Goal: Transaction & Acquisition: Download file/media

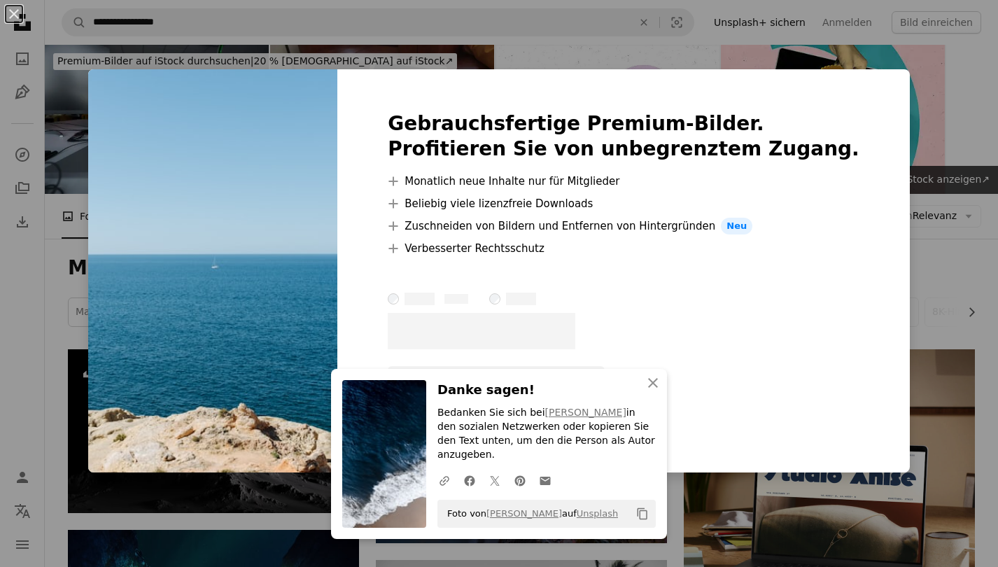
scroll to position [909, 0]
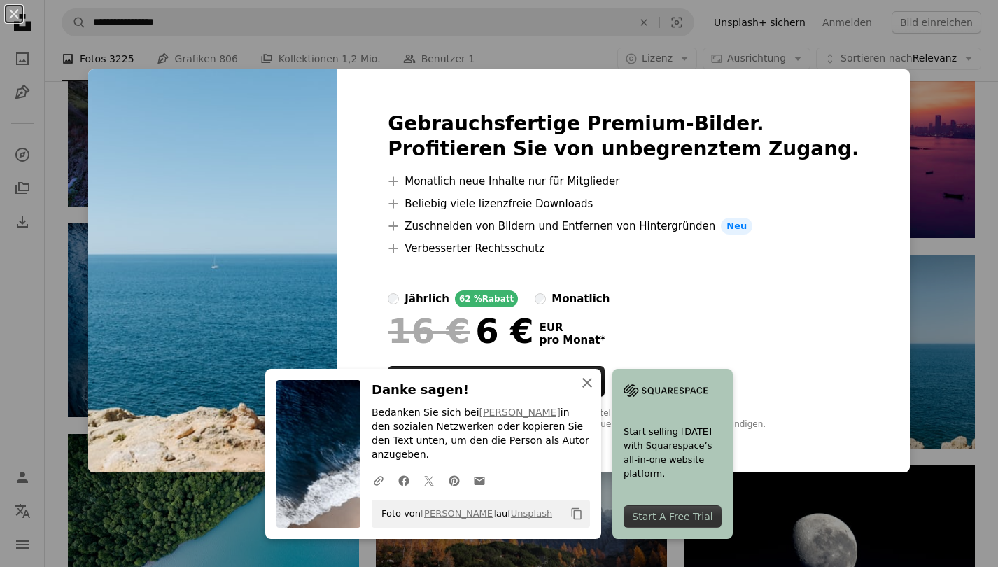
click at [653, 401] on img at bounding box center [666, 390] width 84 height 21
click at [909, 134] on div "An X shape Gebrauchsfertige Premium-Bilder. Profitieren Sie von unbegrenztem Zu…" at bounding box center [499, 283] width 998 height 567
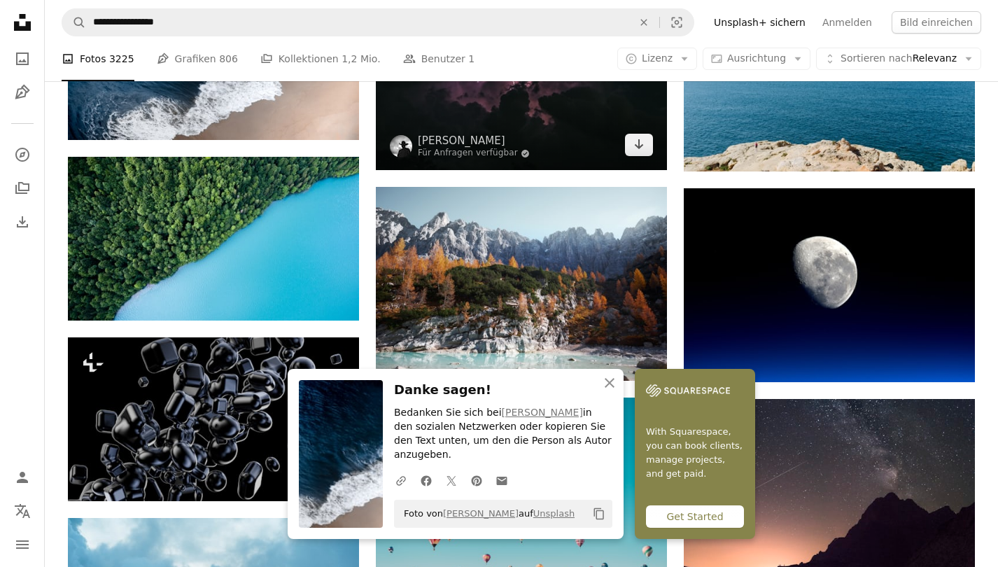
scroll to position [1190, 0]
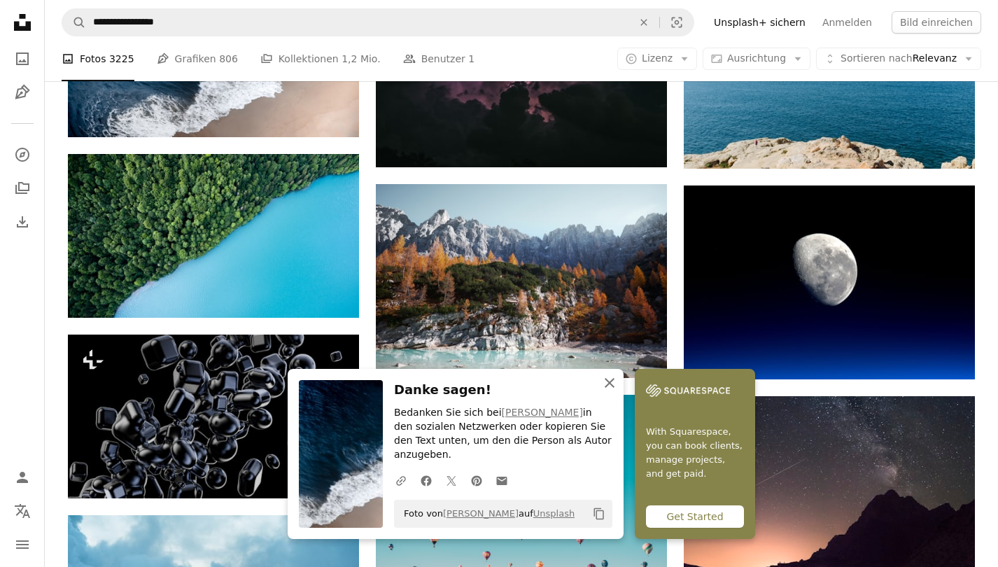
click at [615, 391] on icon "An X shape" at bounding box center [609, 383] width 17 height 17
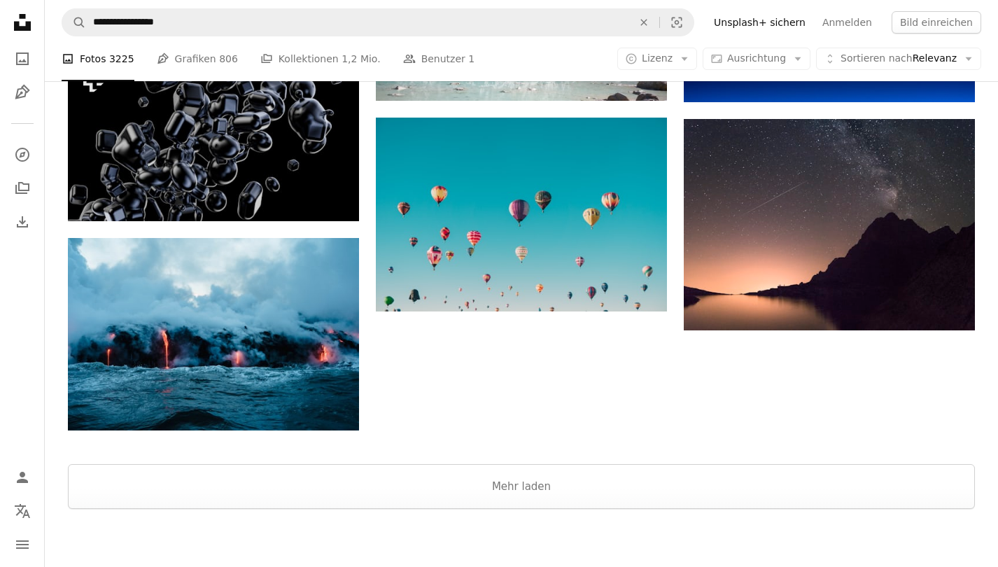
scroll to position [1470, 0]
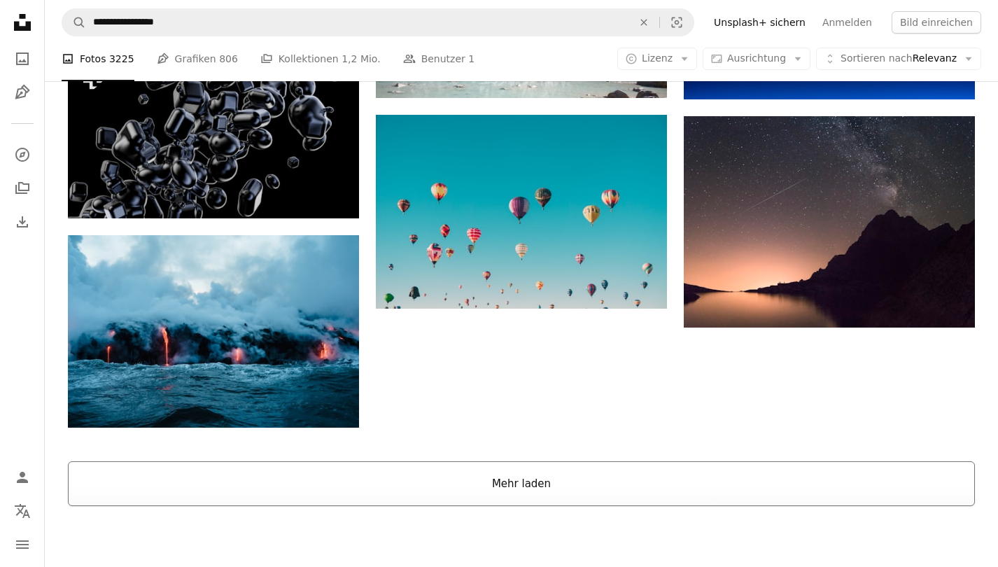
click at [547, 499] on button "Mehr laden" at bounding box center [521, 483] width 907 height 45
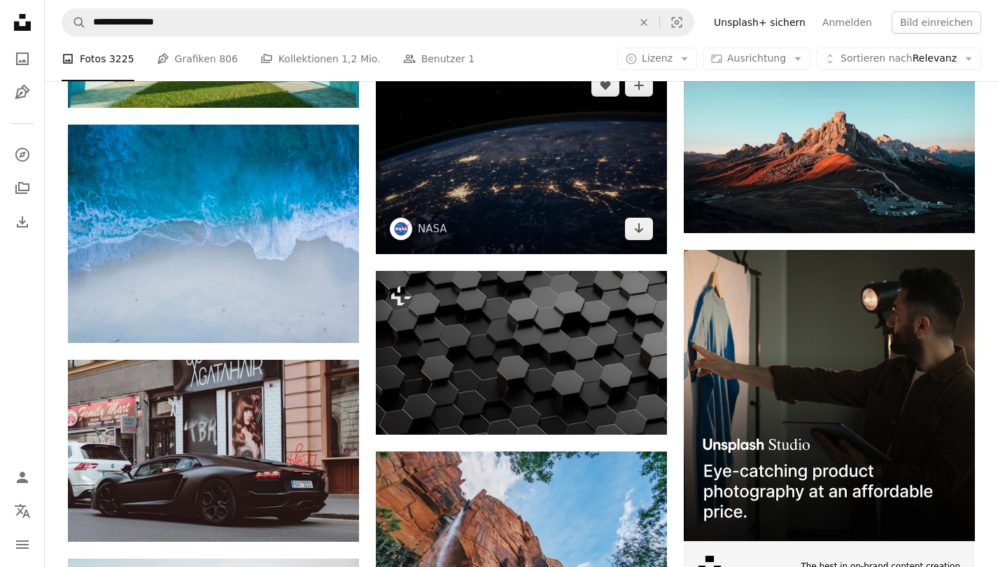
scroll to position [3426, 0]
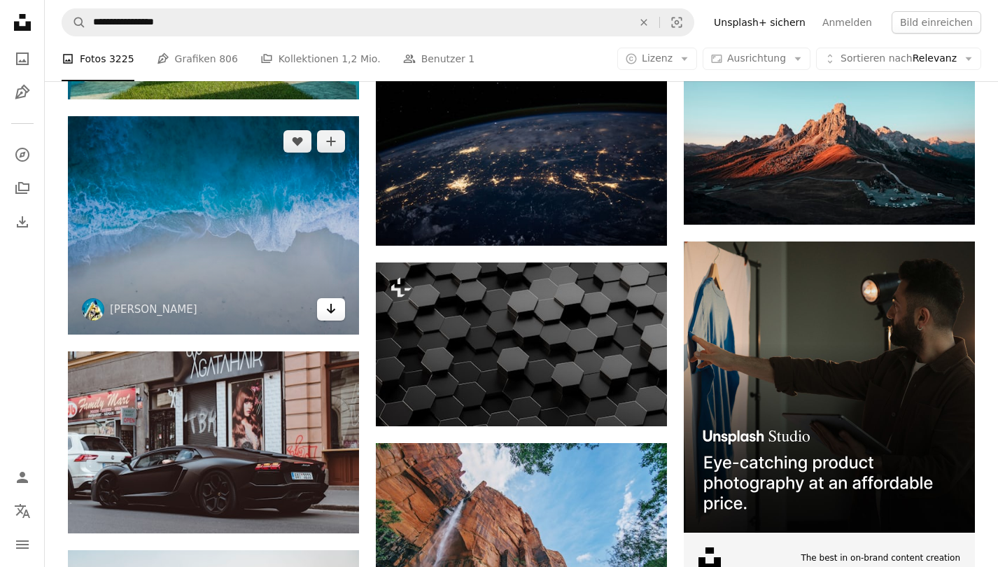
click at [337, 314] on link "Arrow pointing down" at bounding box center [331, 309] width 28 height 22
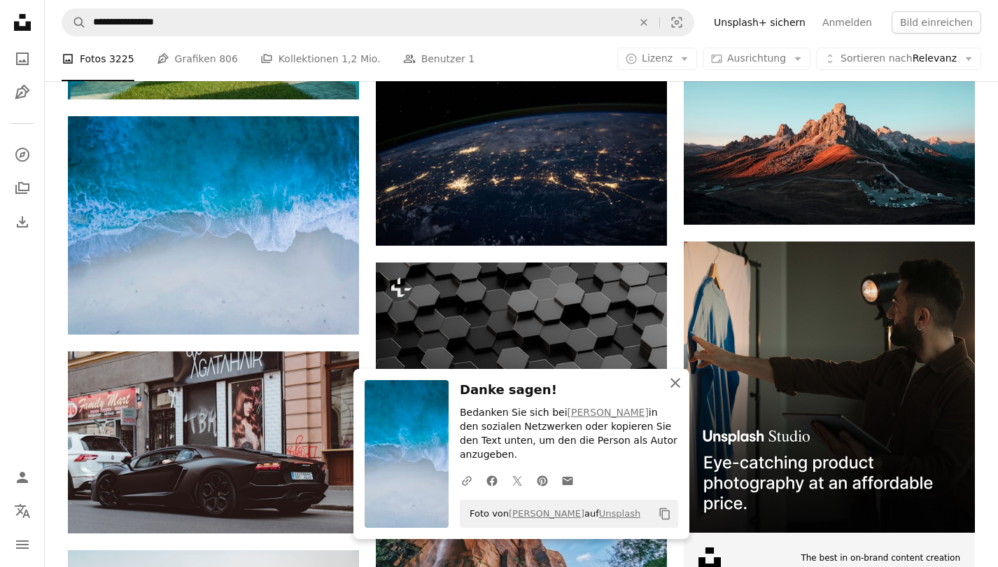
click at [674, 388] on icon "button" at bounding box center [676, 383] width 10 height 10
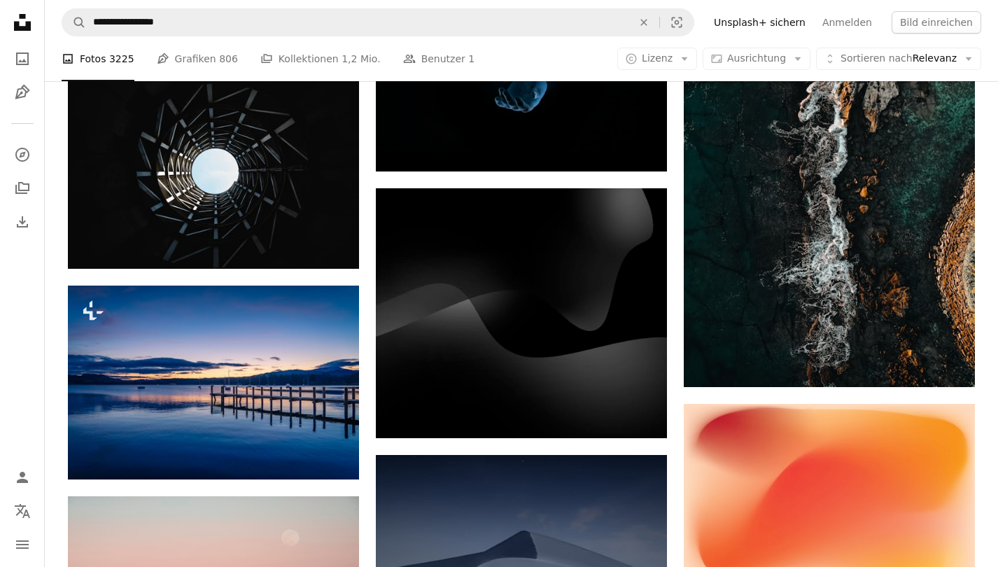
scroll to position [11631, 0]
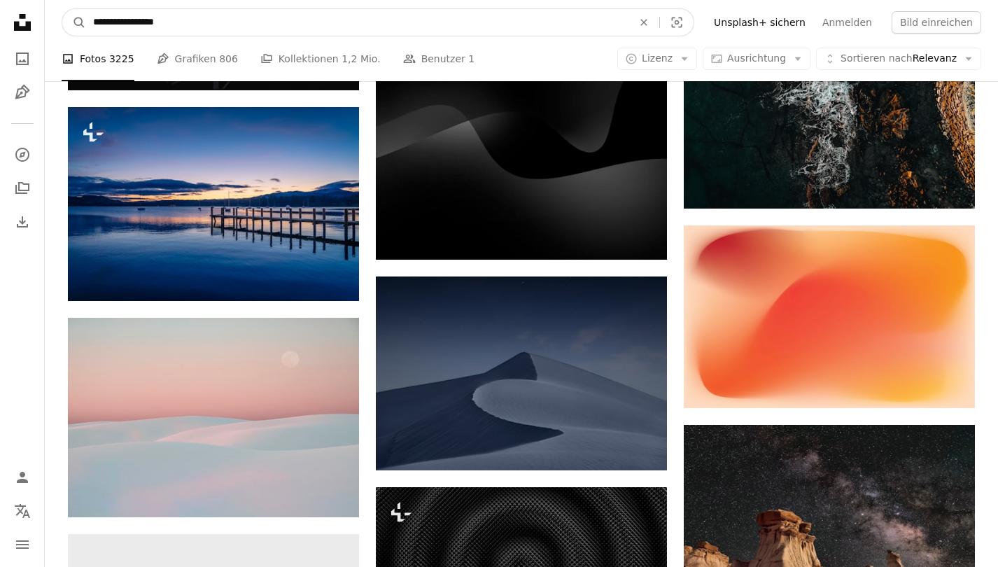
click at [221, 28] on input "**********" at bounding box center [357, 22] width 543 height 27
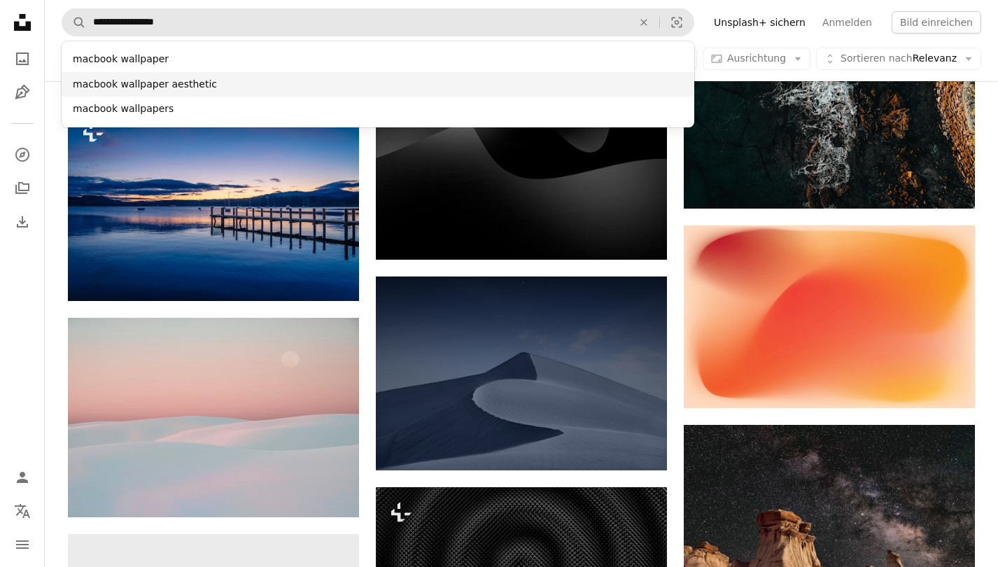
click at [188, 86] on div "macbook wallpaper aesthetic" at bounding box center [378, 84] width 633 height 25
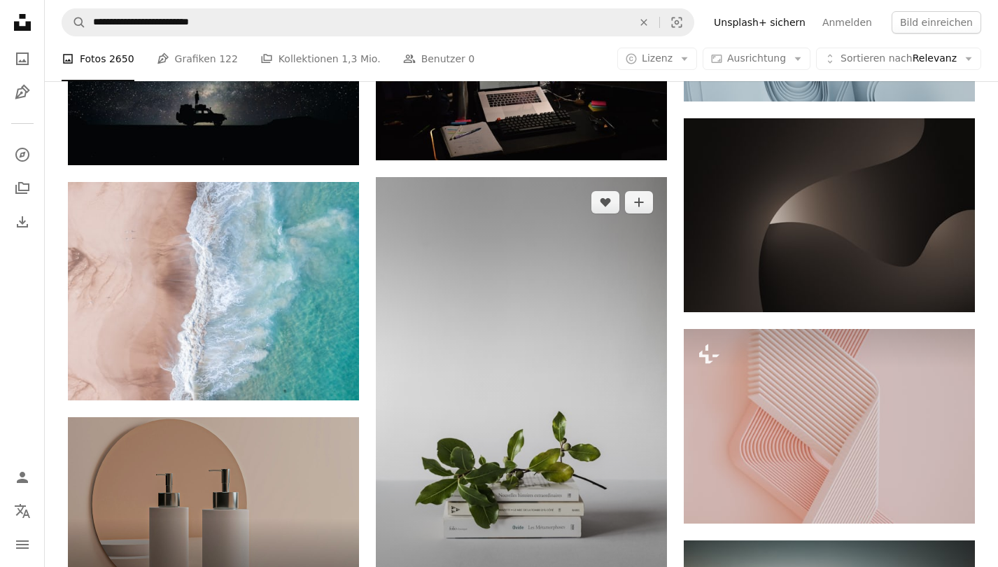
scroll to position [1826, 0]
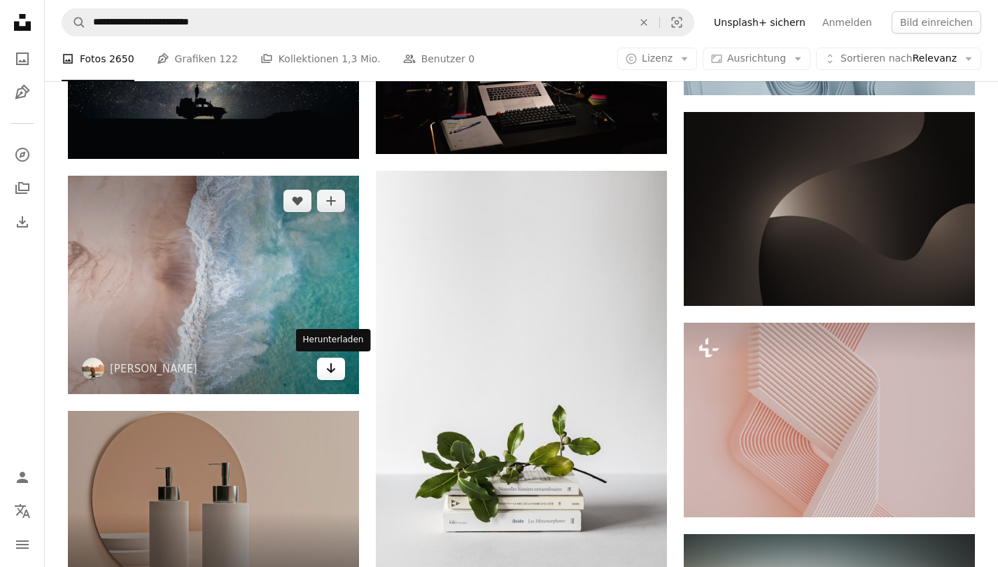
click at [337, 367] on link "Arrow pointing down" at bounding box center [331, 369] width 28 height 22
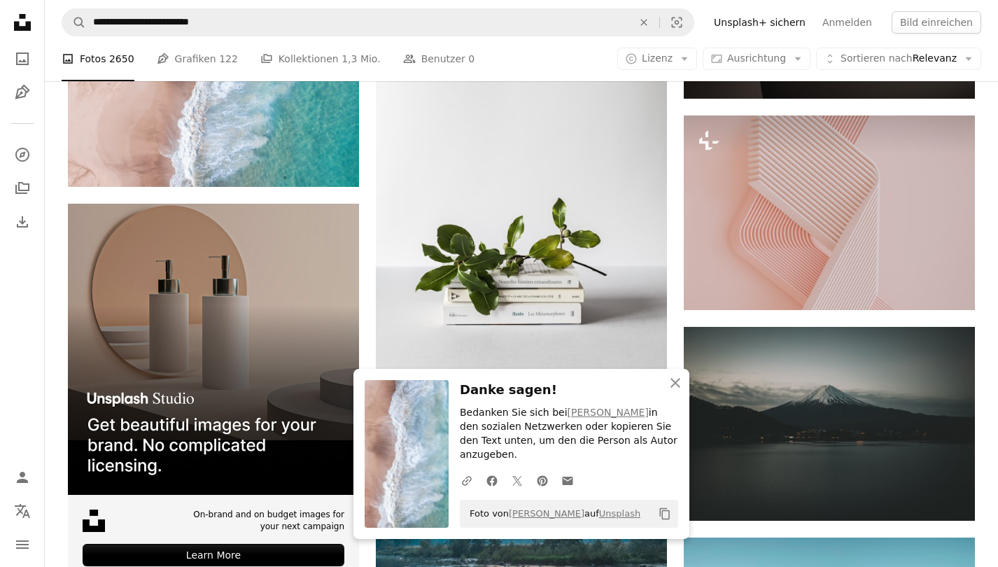
scroll to position [2034, 0]
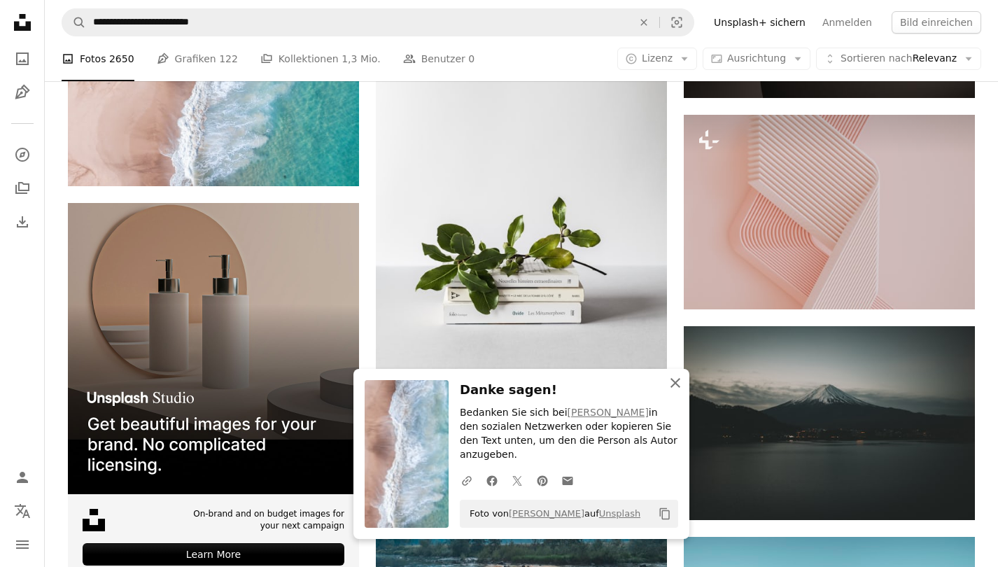
click at [675, 388] on icon "button" at bounding box center [676, 383] width 10 height 10
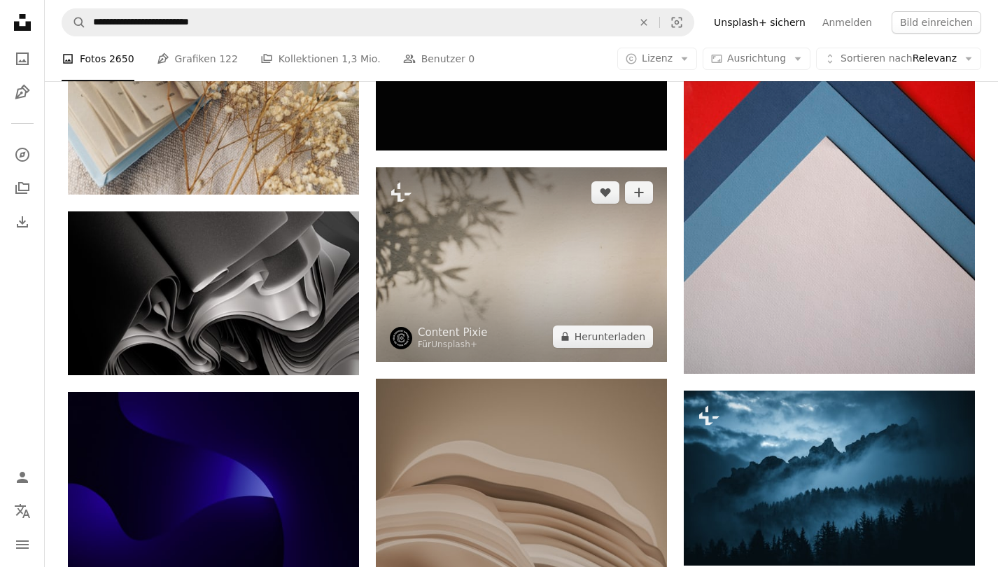
scroll to position [7637, 0]
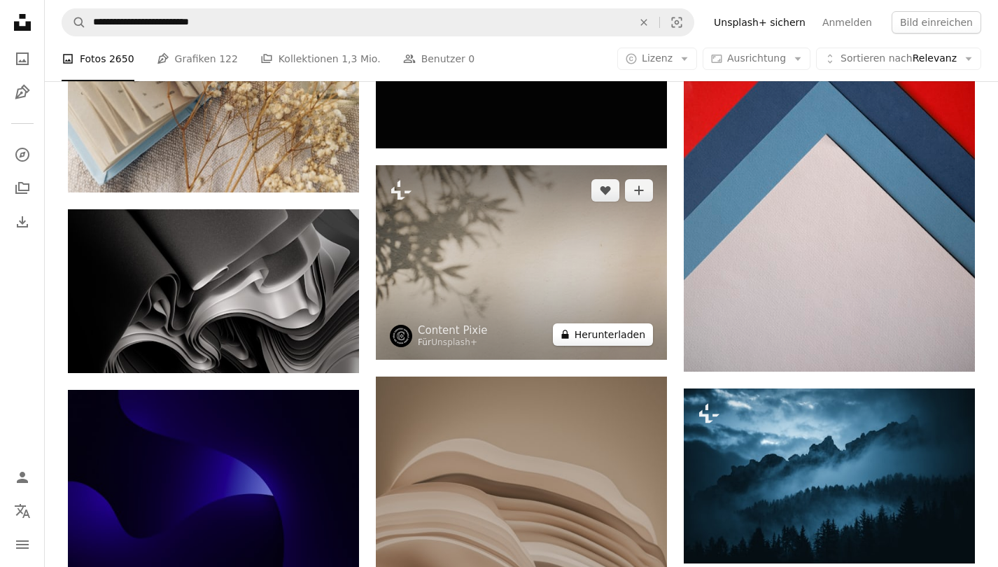
click at [636, 336] on button "A lock Herunterladen" at bounding box center [603, 334] width 100 height 22
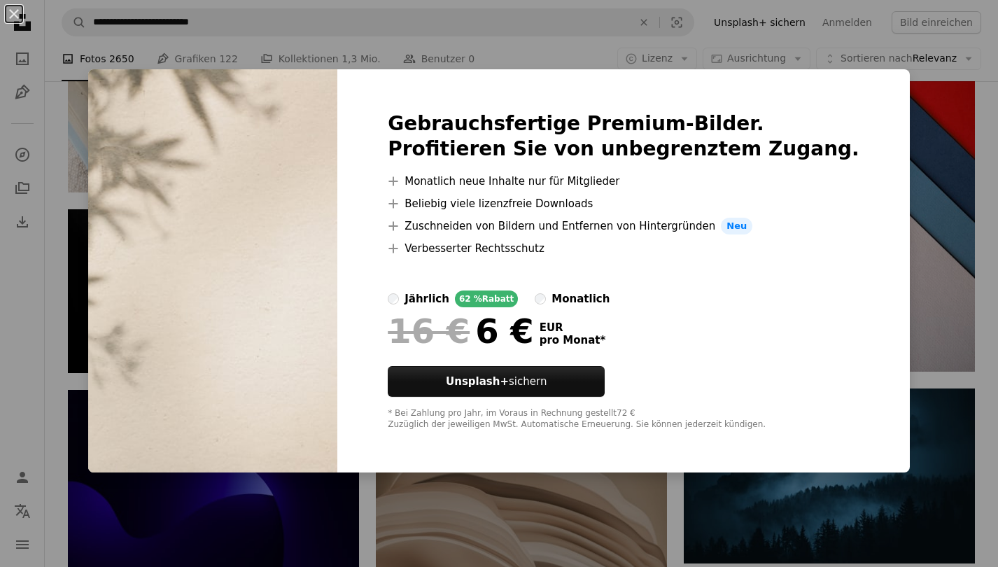
click at [886, 130] on div "An X shape Gebrauchsfertige Premium-Bilder. Profitieren Sie von unbegrenztem Zu…" at bounding box center [499, 283] width 998 height 567
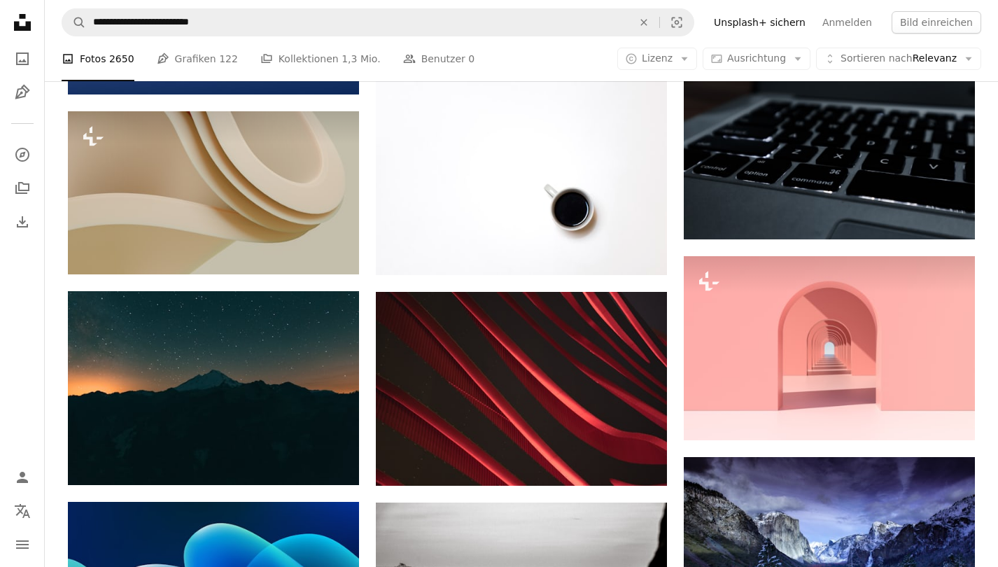
scroll to position [10193, 0]
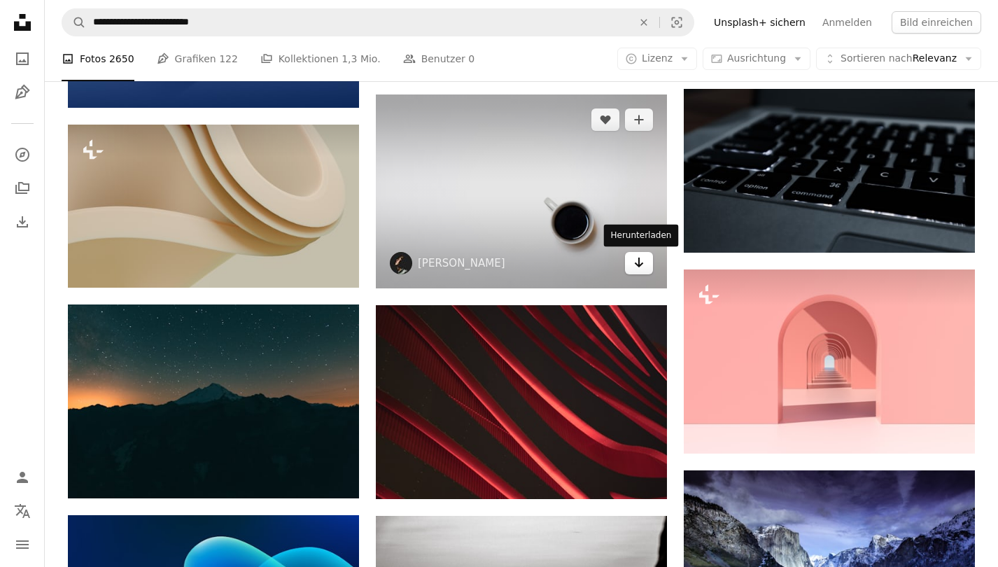
click at [632, 259] on link "Arrow pointing down" at bounding box center [639, 263] width 28 height 22
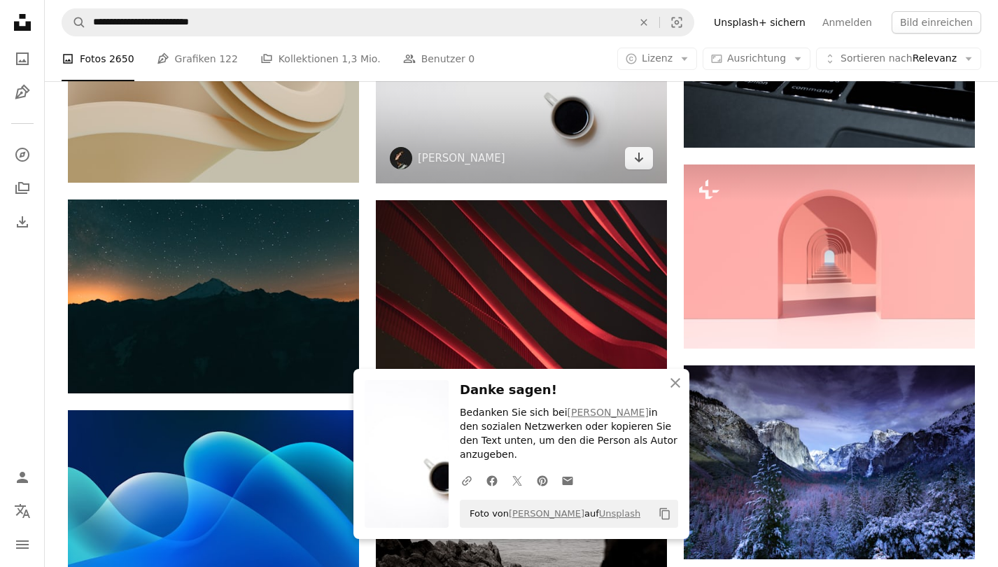
scroll to position [10310, 0]
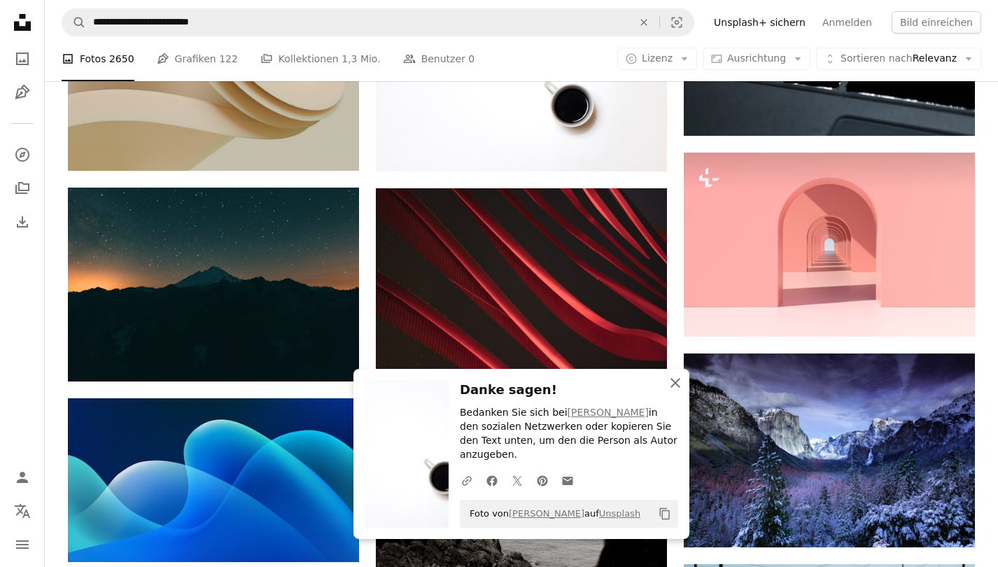
click at [678, 391] on icon "An X shape" at bounding box center [675, 383] width 17 height 17
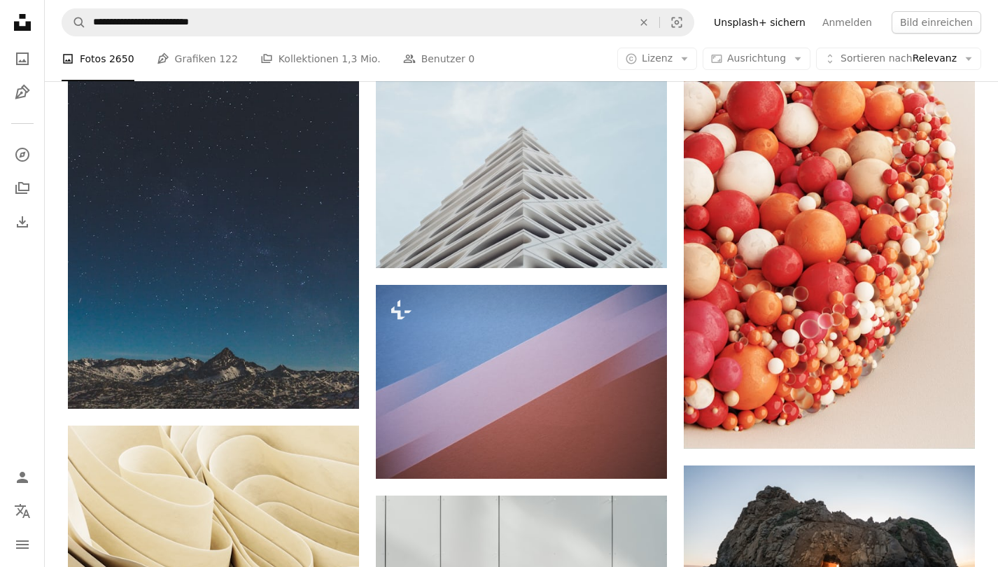
scroll to position [17862, 0]
